Goal: Task Accomplishment & Management: Use online tool/utility

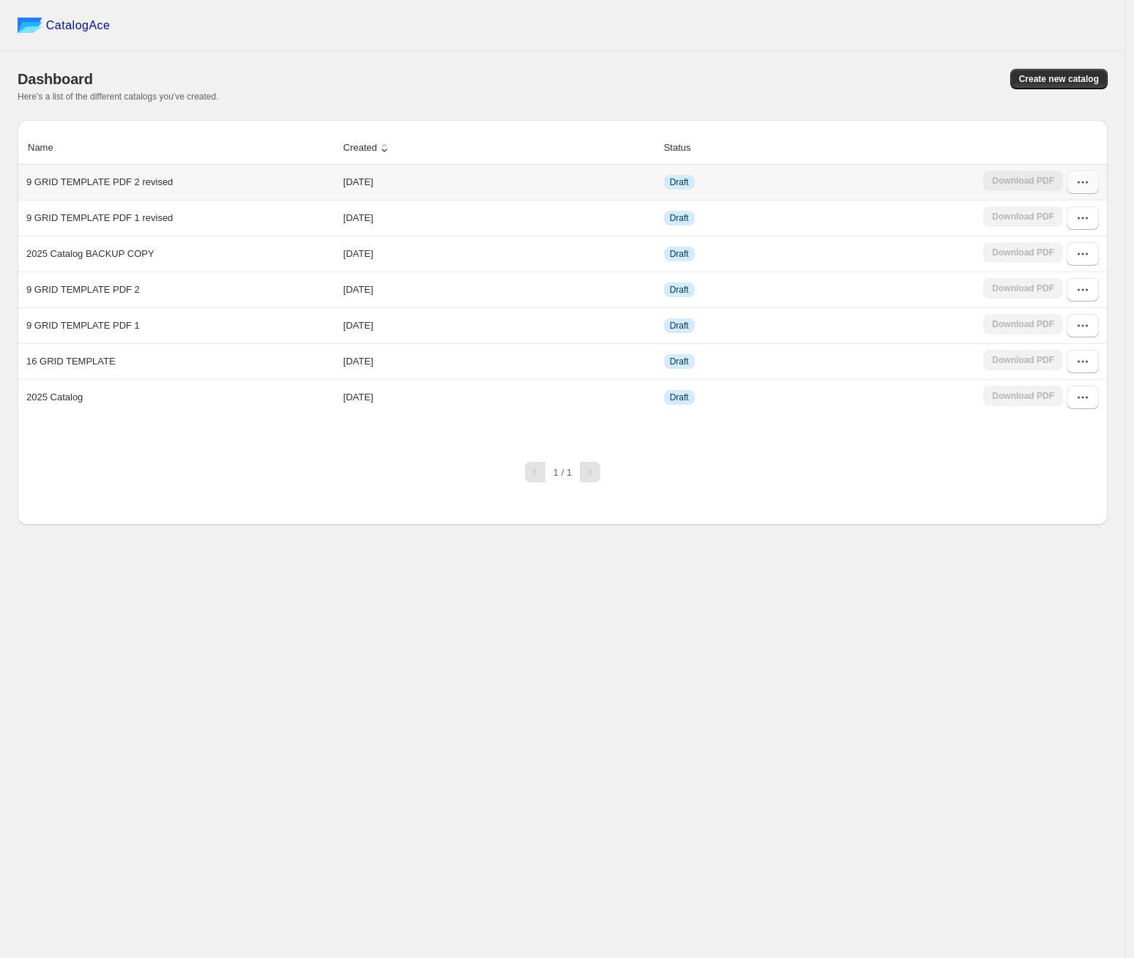
click at [1094, 180] on button "button" at bounding box center [1083, 182] width 32 height 23
click at [1056, 286] on span "Edit" at bounding box center [1076, 289] width 75 height 15
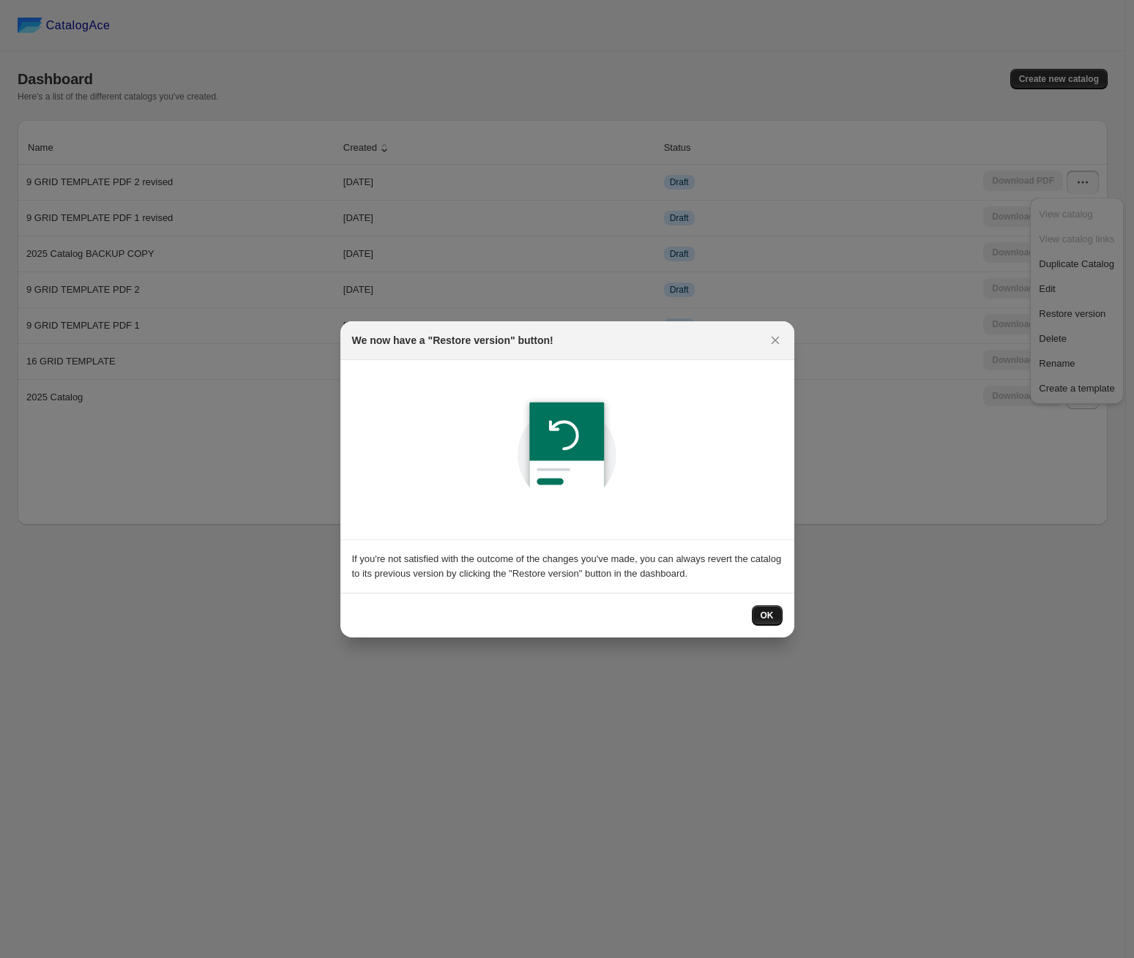
click at [769, 618] on span "OK" at bounding box center [767, 616] width 13 height 12
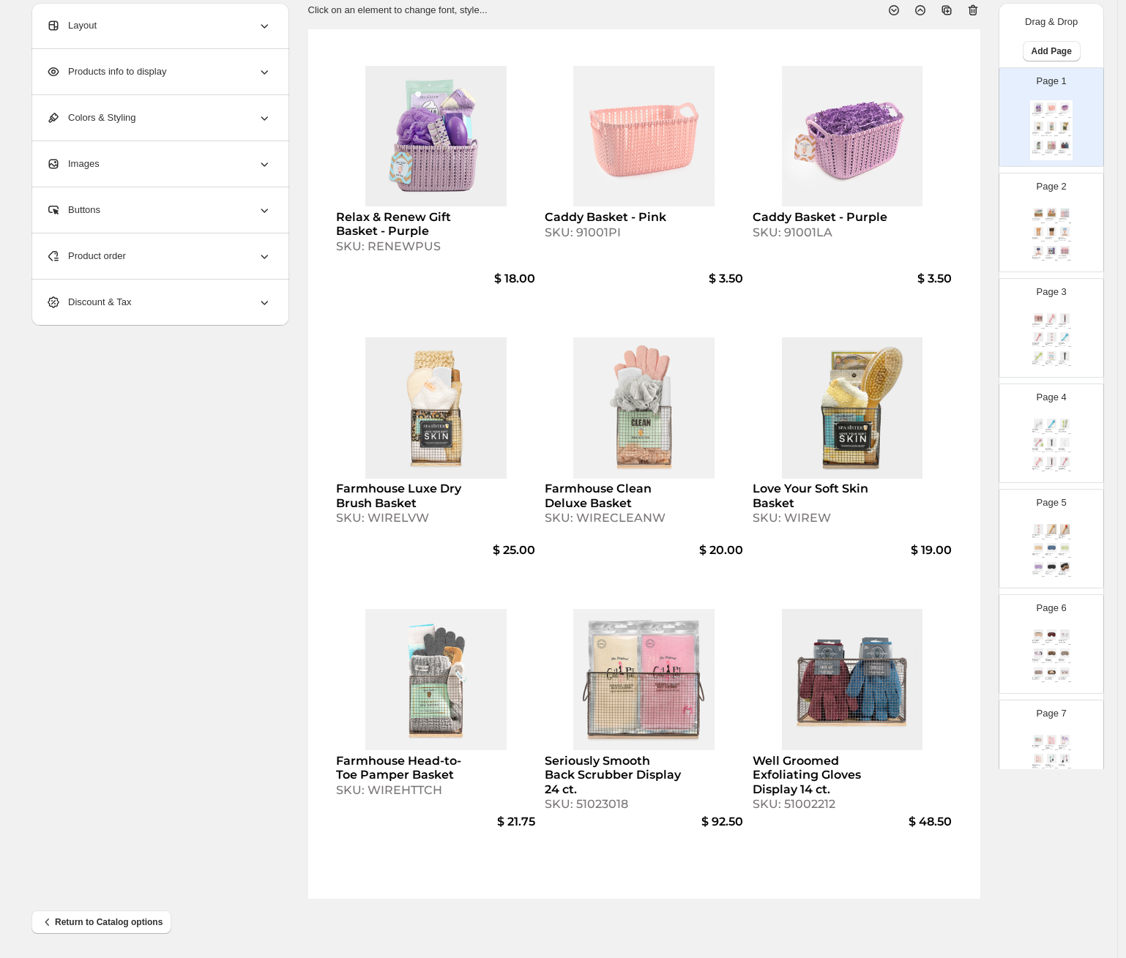
scroll to position [1333, 0]
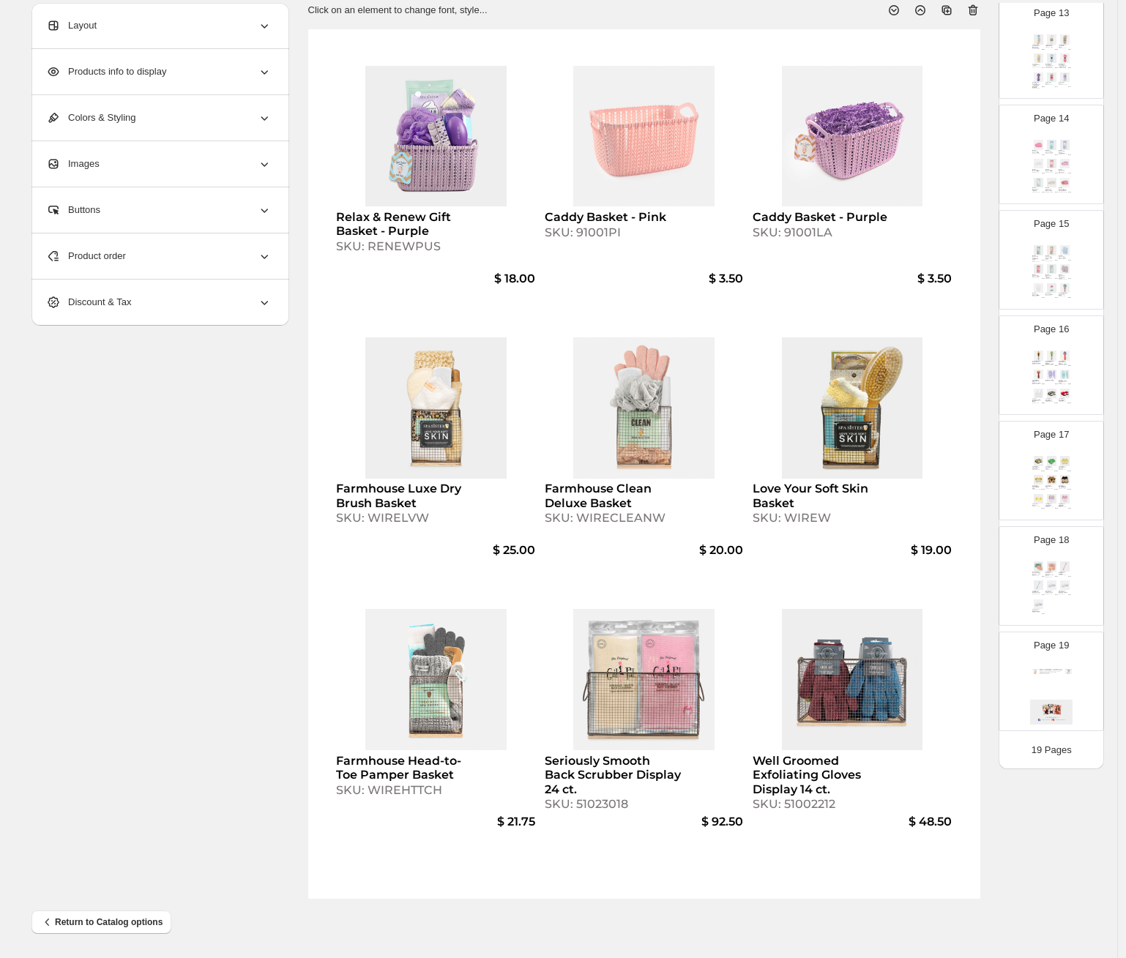
click at [1053, 668] on img at bounding box center [1051, 695] width 42 height 60
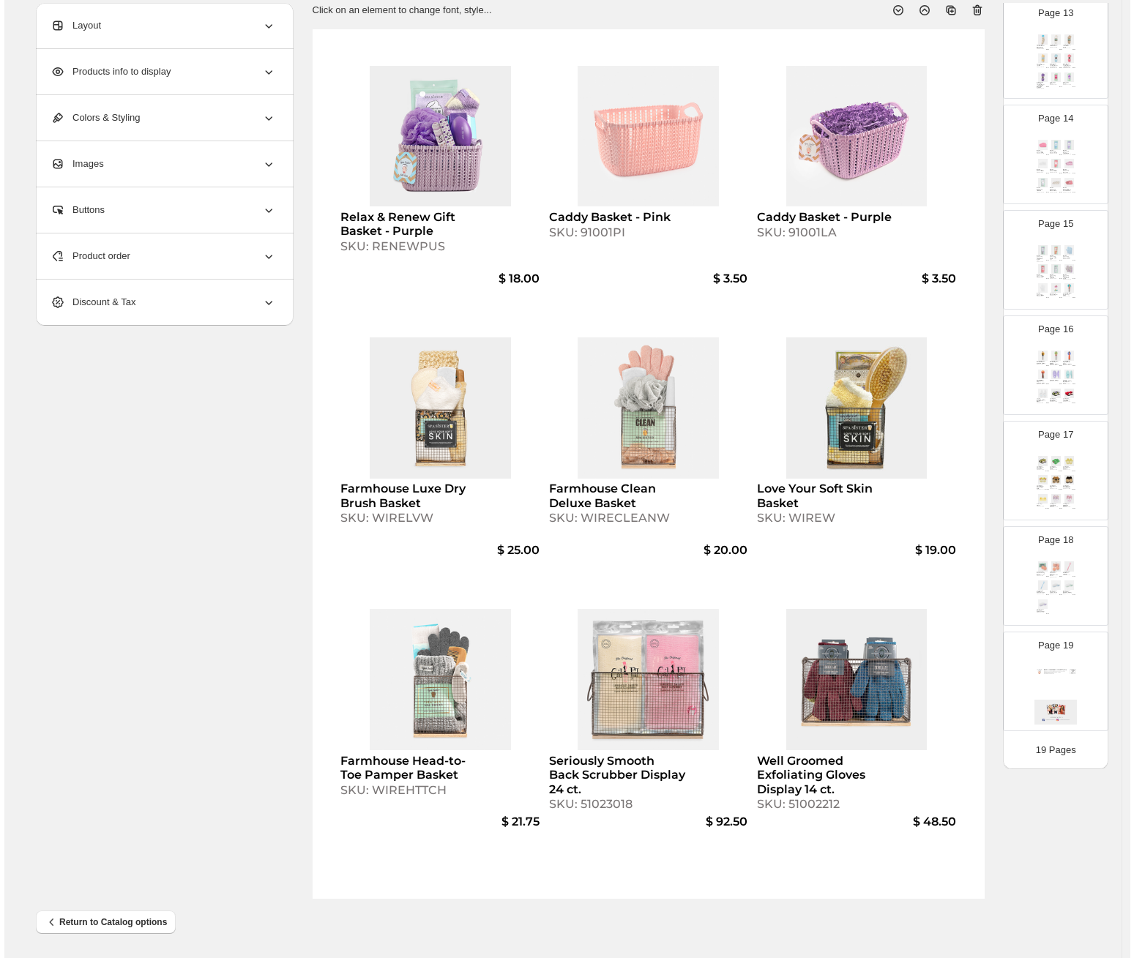
scroll to position [0, 0]
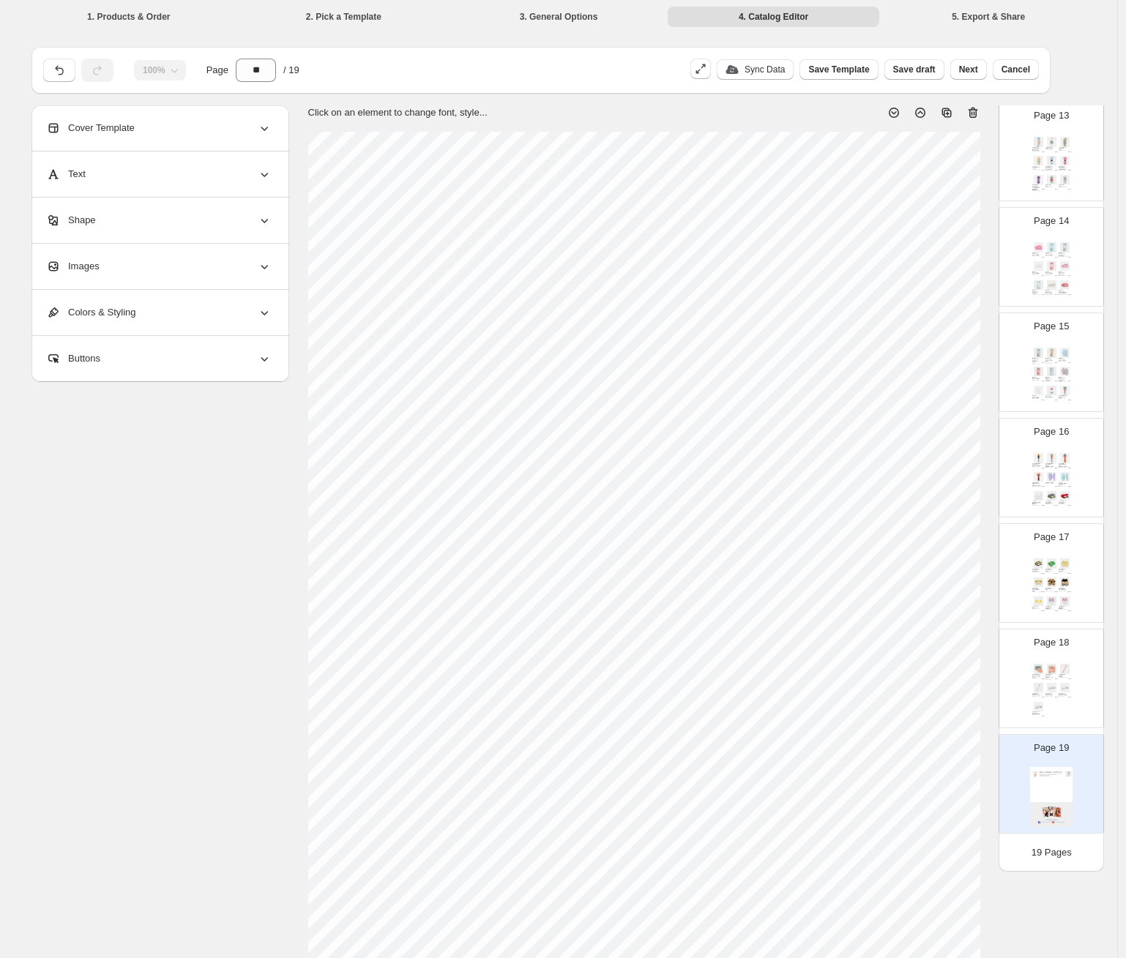
click at [1056, 658] on div "Page 18 Deodorant Be-Gone Removing Sponges - Two Pack SKU: 5002PIS $ 3.50 Gal P…" at bounding box center [1045, 673] width 92 height 98
type input "**"
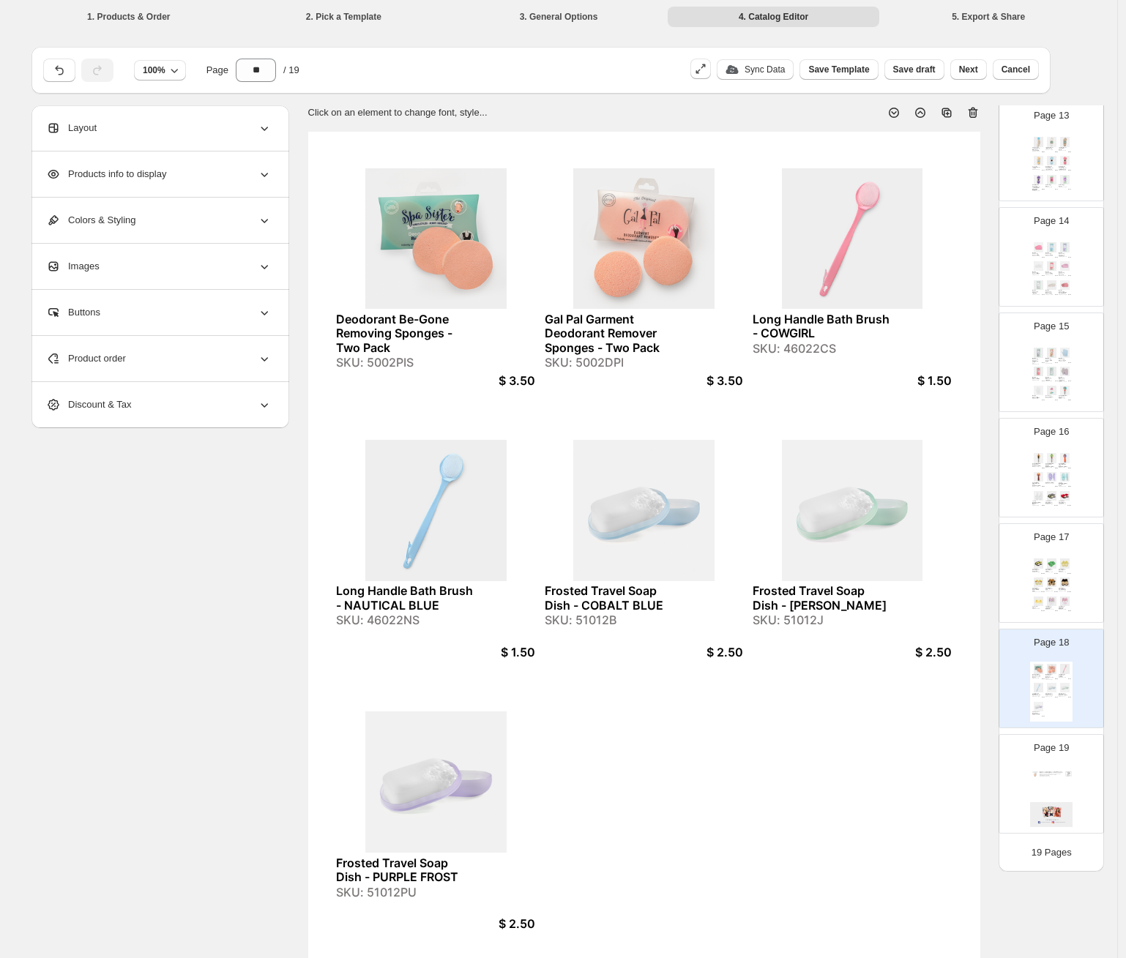
click at [723, 745] on div "Deodorant Be-Gone Removing Sponges - Two Pack SKU: 5002PIS $ 3.50 Gal Pal Garme…" at bounding box center [644, 567] width 672 height 870
click at [1038, 681] on div "Deodorant Be-Gone Removing Sponges - Two Pack SKU: 5002PIS $ 3.50 Gal Pal Garme…" at bounding box center [1051, 692] width 42 height 60
click at [157, 361] on div "Product order" at bounding box center [158, 358] width 225 height 45
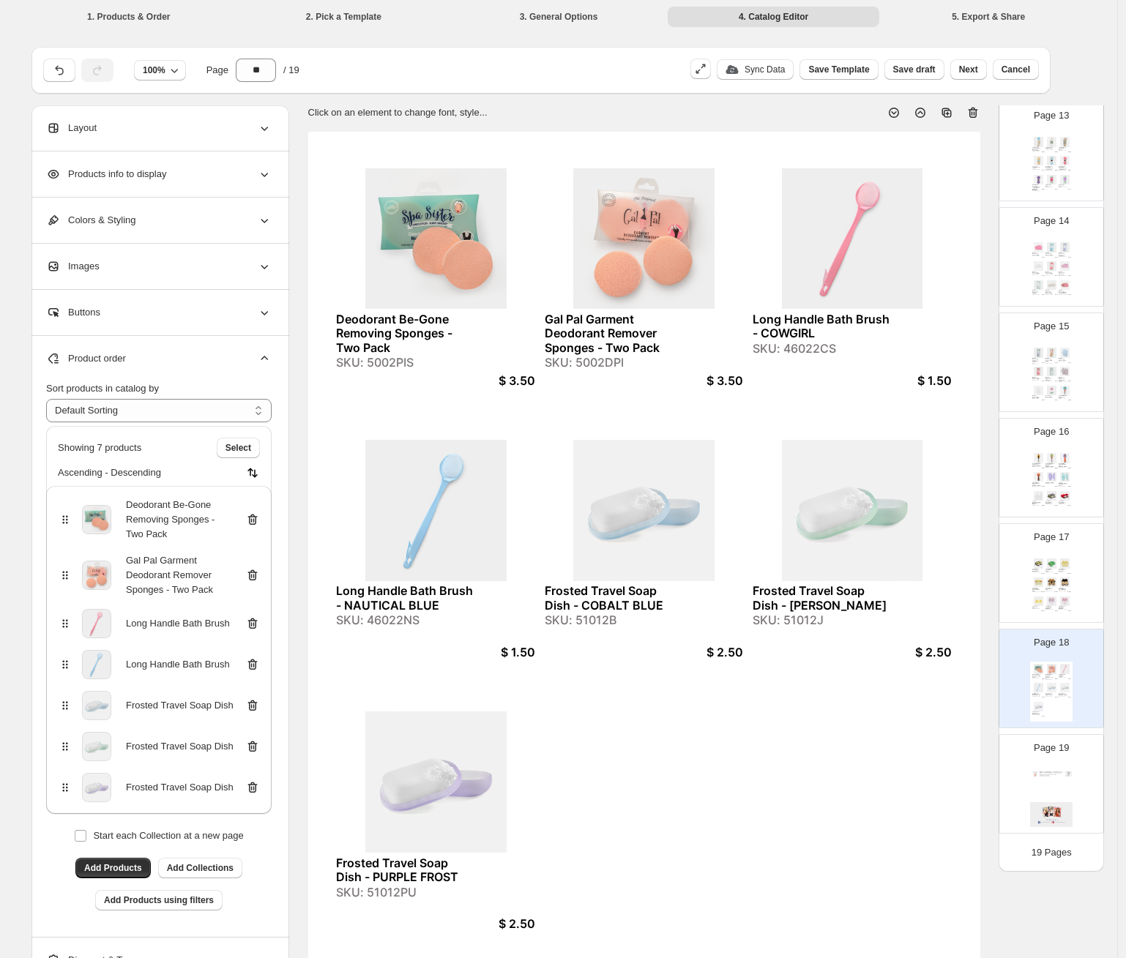
click at [258, 622] on icon at bounding box center [252, 623] width 15 height 15
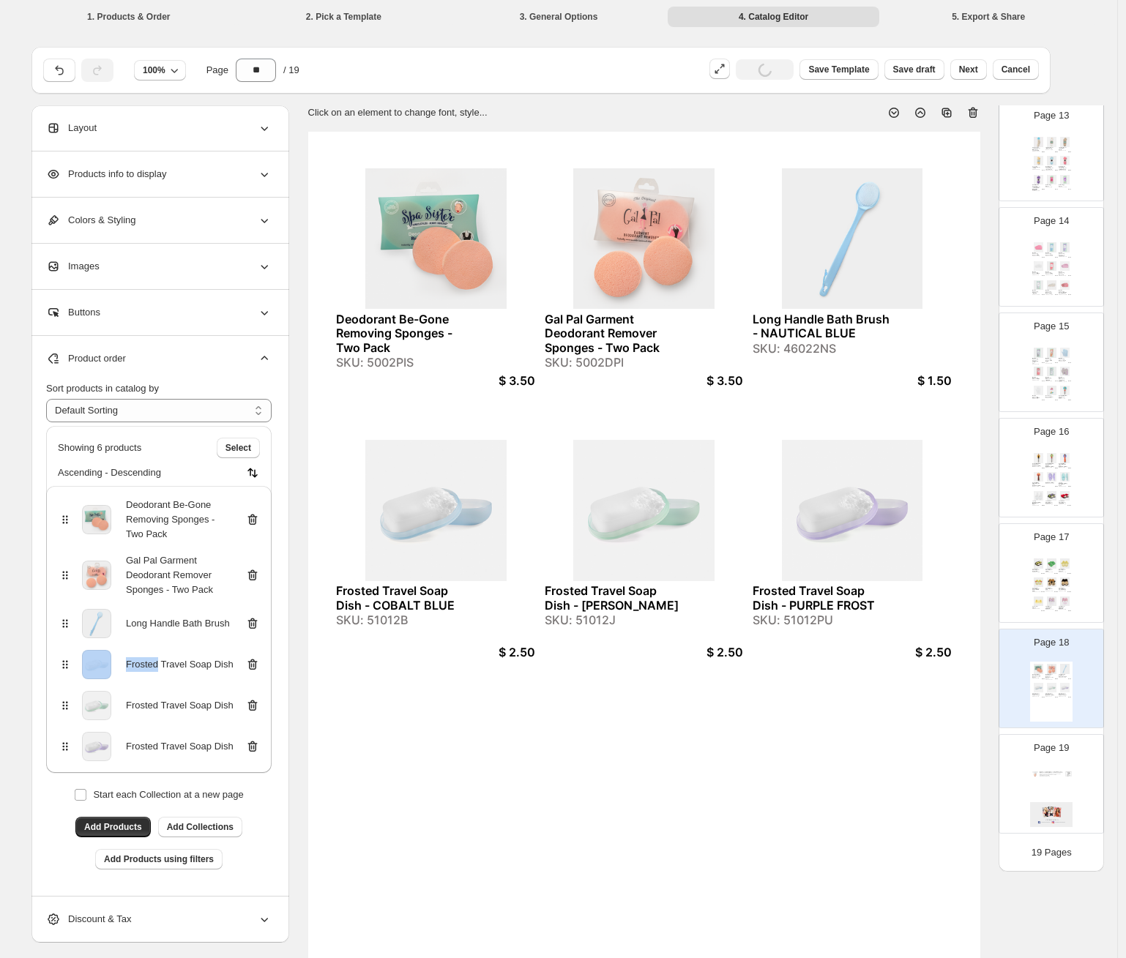
click at [258, 622] on icon at bounding box center [252, 623] width 15 height 15
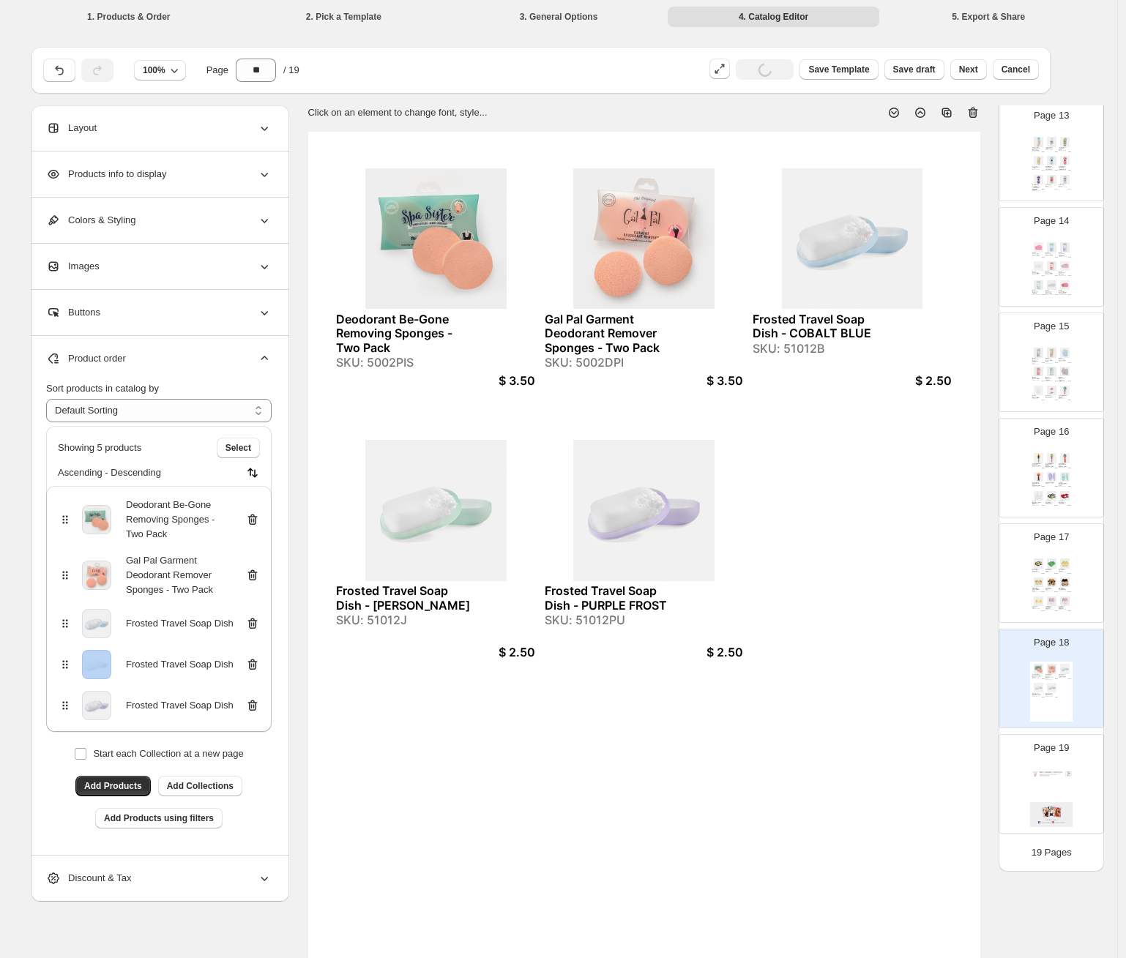
click at [258, 622] on icon at bounding box center [252, 623] width 15 height 15
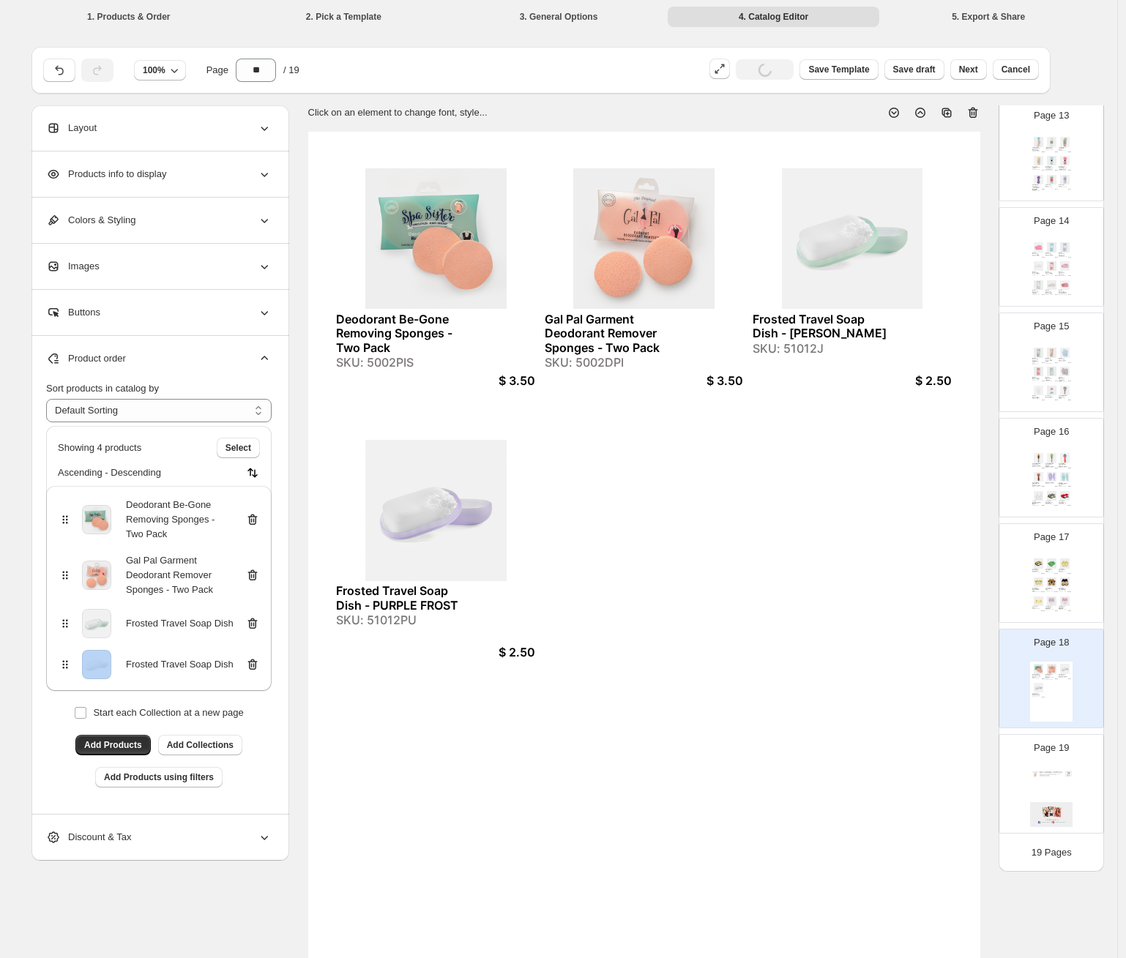
click at [258, 622] on icon at bounding box center [252, 623] width 15 height 15
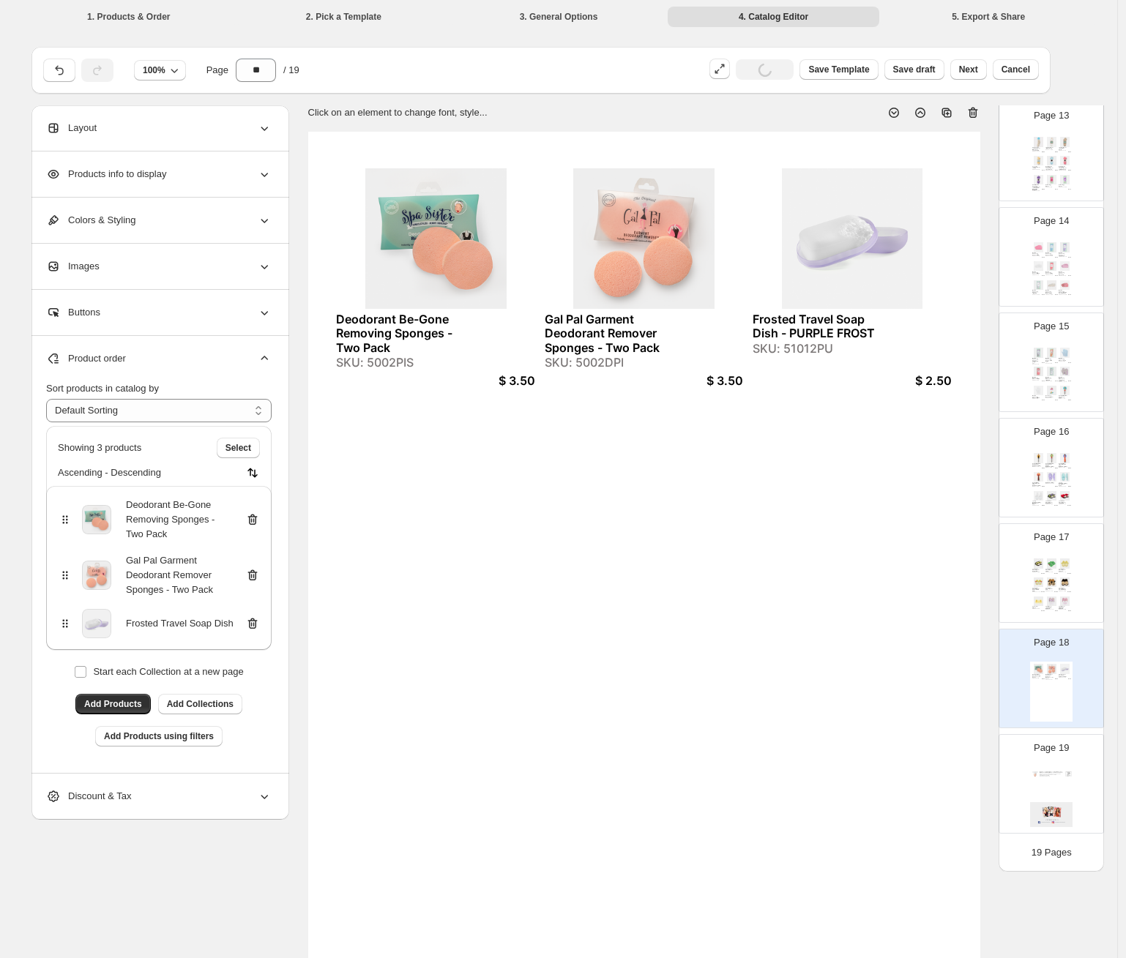
click at [258, 622] on icon at bounding box center [252, 623] width 15 height 15
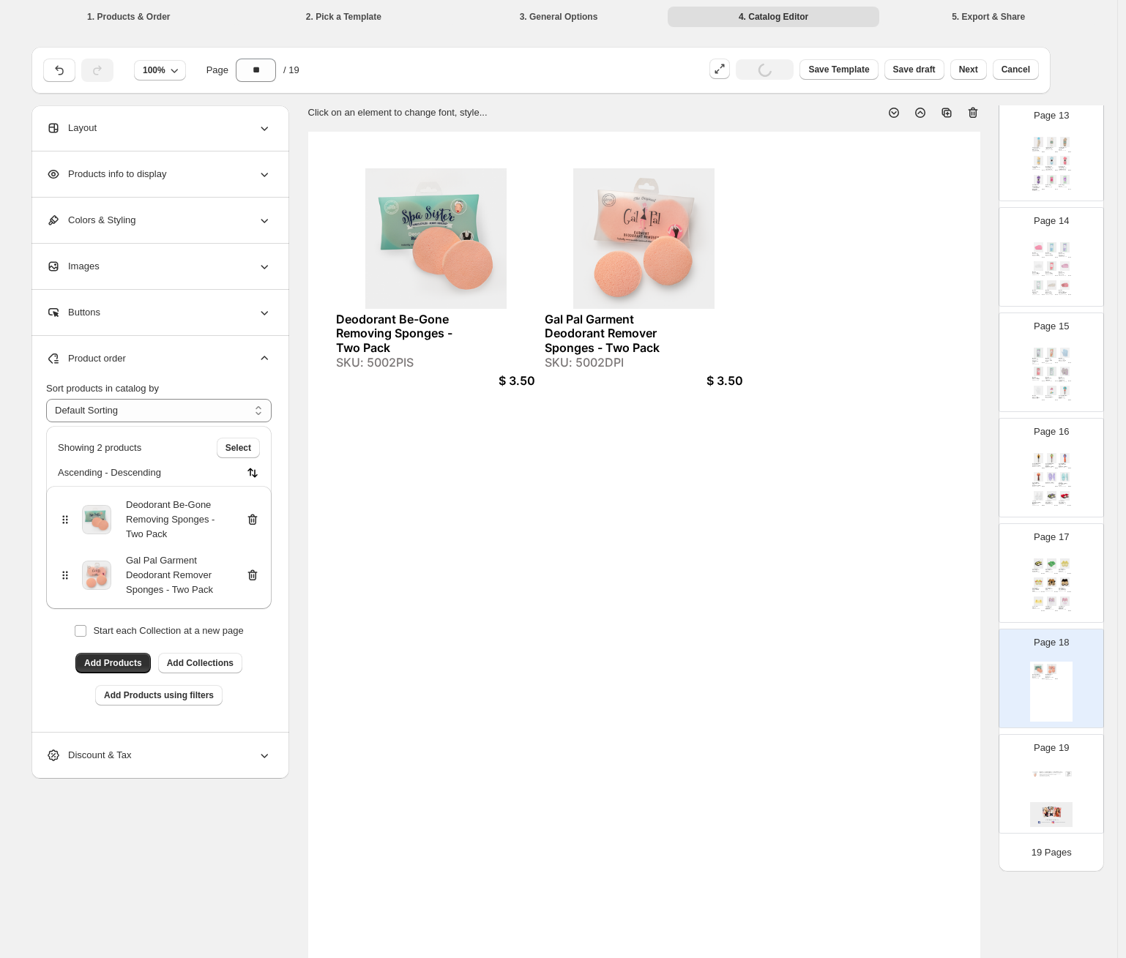
click at [547, 646] on div "Deodorant Be-Gone Removing Sponges - Two Pack SKU: 5002PIS $ 3.50 Gal Pal Garme…" at bounding box center [644, 567] width 672 height 870
click at [932, 73] on span "Save draft" at bounding box center [914, 70] width 42 height 12
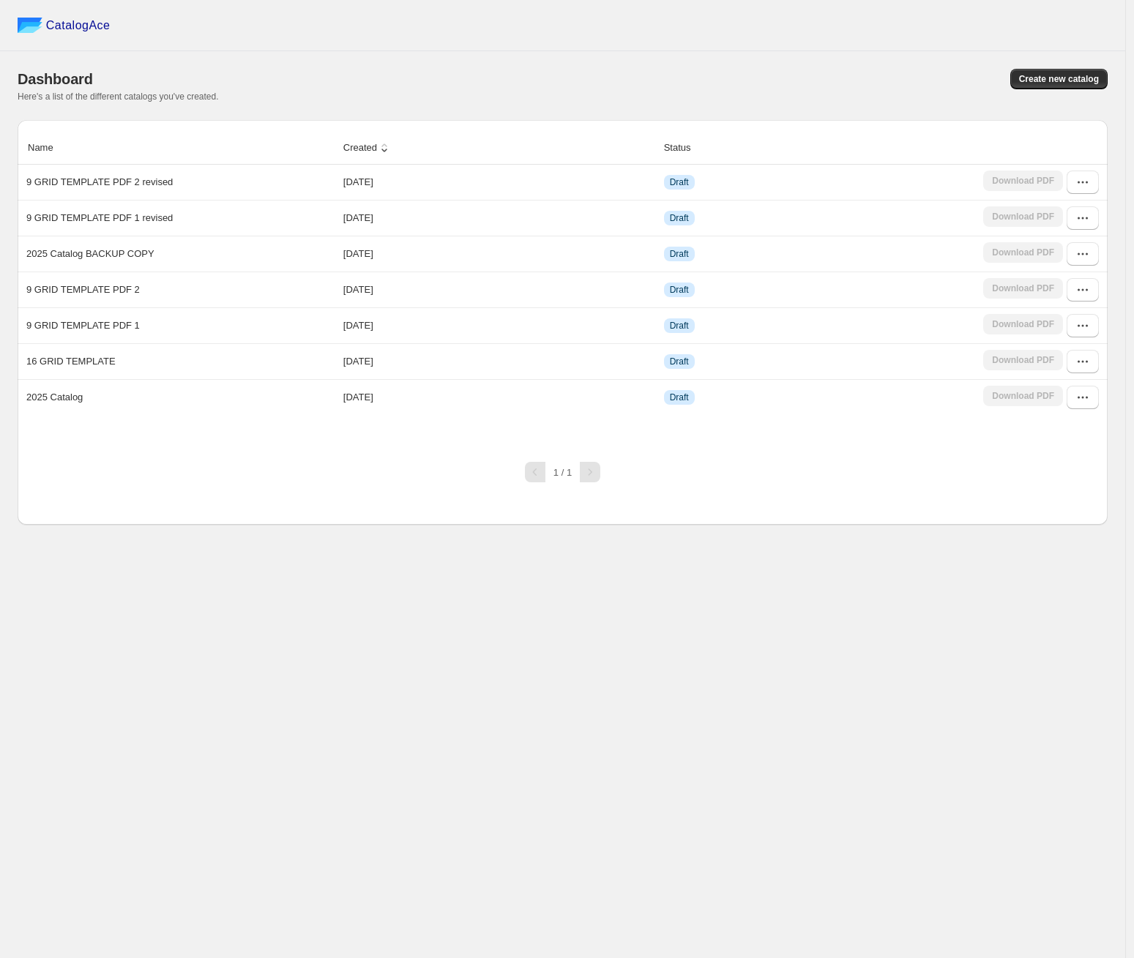
click at [283, 28] on div "CatalogAce" at bounding box center [562, 25] width 1125 height 51
